Goal: Information Seeking & Learning: Learn about a topic

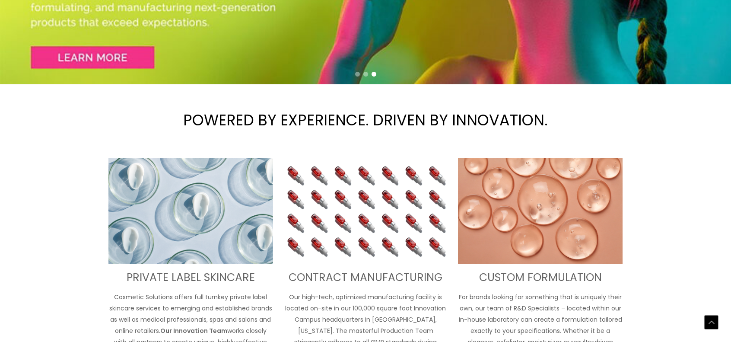
scroll to position [373, 0]
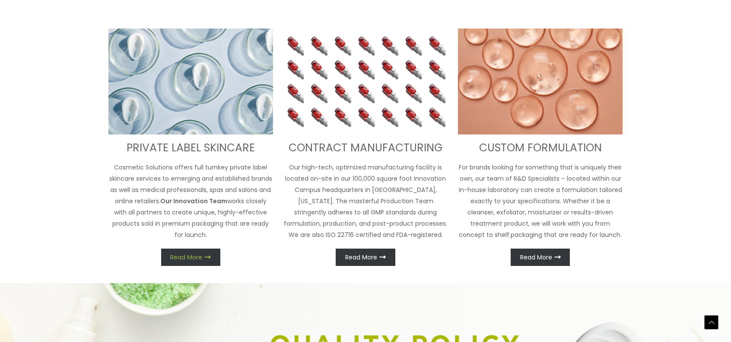
click at [197, 255] on span "Read More" at bounding box center [186, 257] width 32 height 6
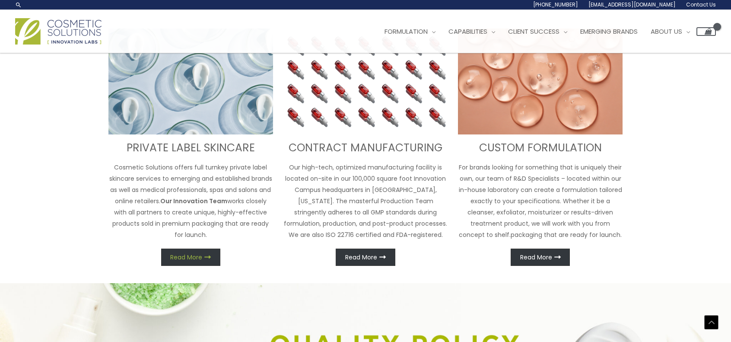
scroll to position [358, 0]
click at [188, 256] on span "Read More" at bounding box center [186, 257] width 32 height 6
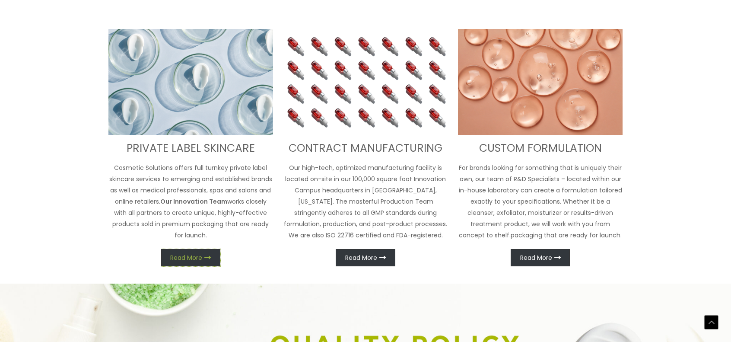
scroll to position [373, 0]
click at [205, 103] on img at bounding box center [190, 82] width 165 height 106
click at [201, 259] on span "Read More" at bounding box center [186, 257] width 32 height 6
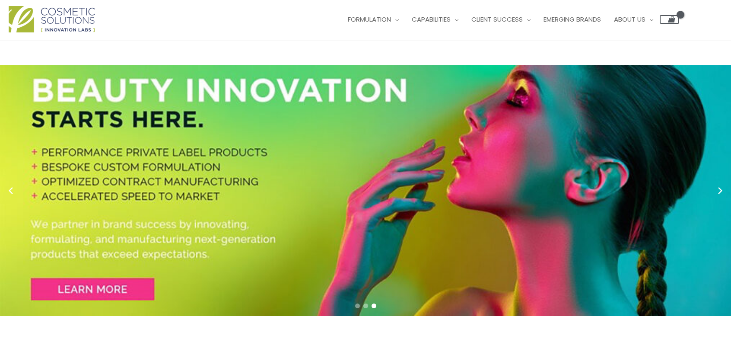
scroll to position [0, 0]
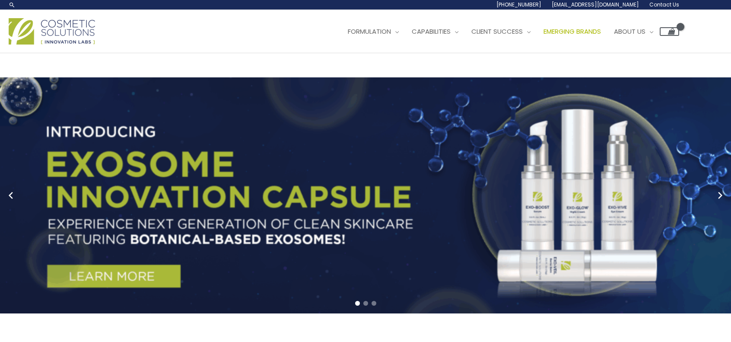
click at [601, 31] on span "Emerging Brands" at bounding box center [571, 31] width 57 height 9
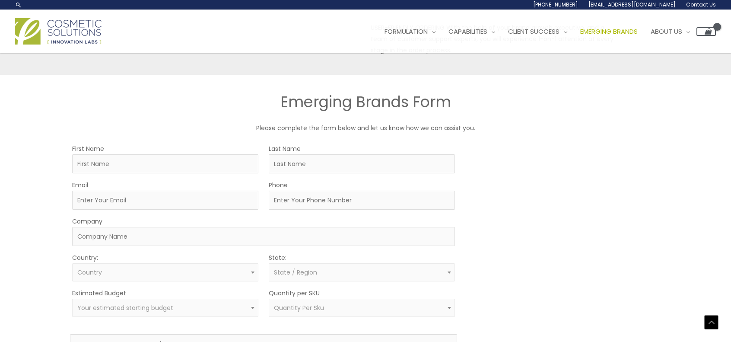
scroll to position [358, 0]
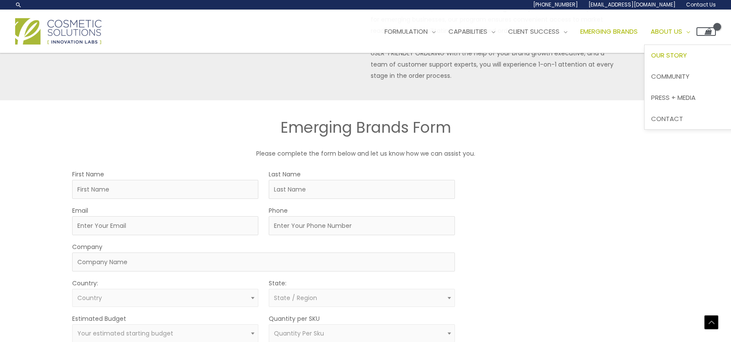
click at [687, 58] on span "Our Story" at bounding box center [669, 55] width 36 height 9
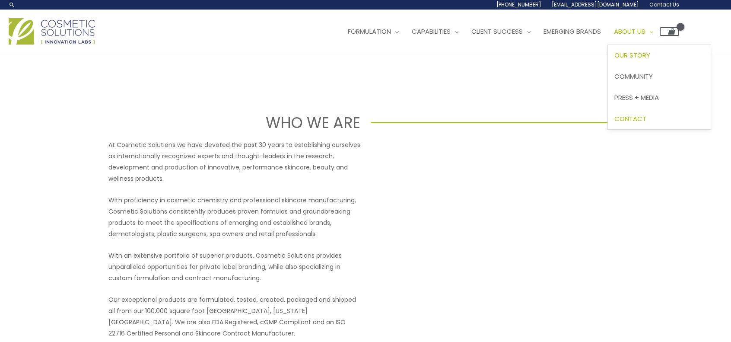
click at [646, 120] on span "Contact" at bounding box center [630, 118] width 32 height 9
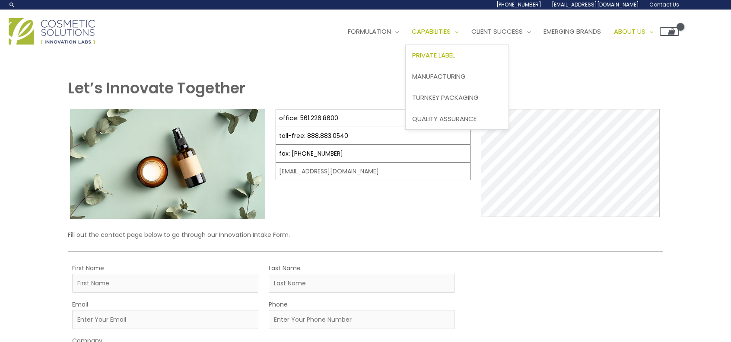
click at [455, 51] on span "Private Label" at bounding box center [433, 55] width 43 height 9
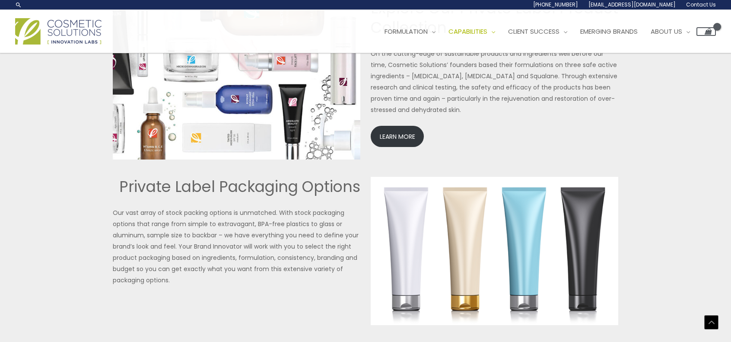
scroll to position [1850, 0]
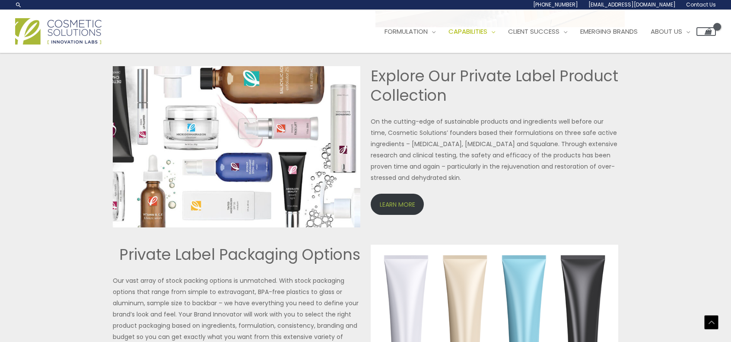
click at [399, 201] on link "LEARN MORE" at bounding box center [397, 203] width 53 height 21
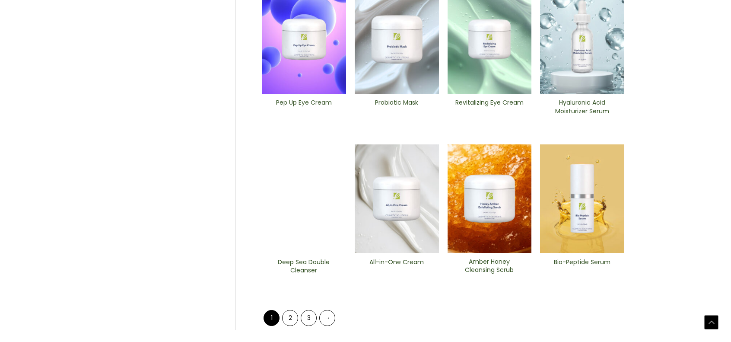
scroll to position [394, 0]
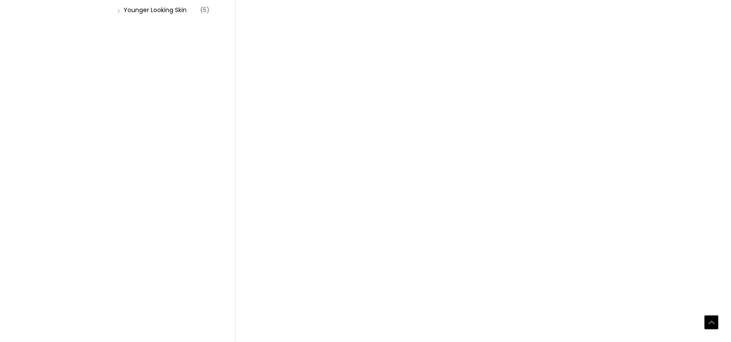
scroll to position [394, 0]
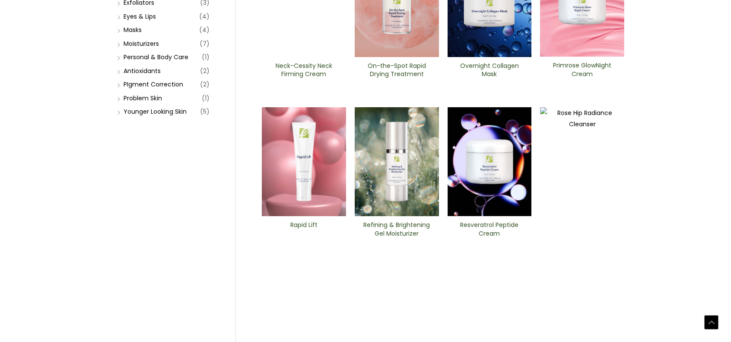
scroll to position [302, 0]
